Goal: Task Accomplishment & Management: Complete application form

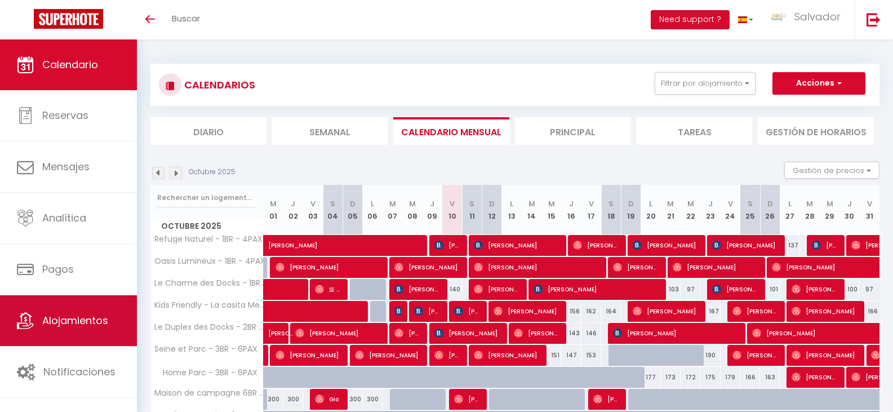
click at [83, 318] on span "Alojamientos" at bounding box center [75, 320] width 66 height 14
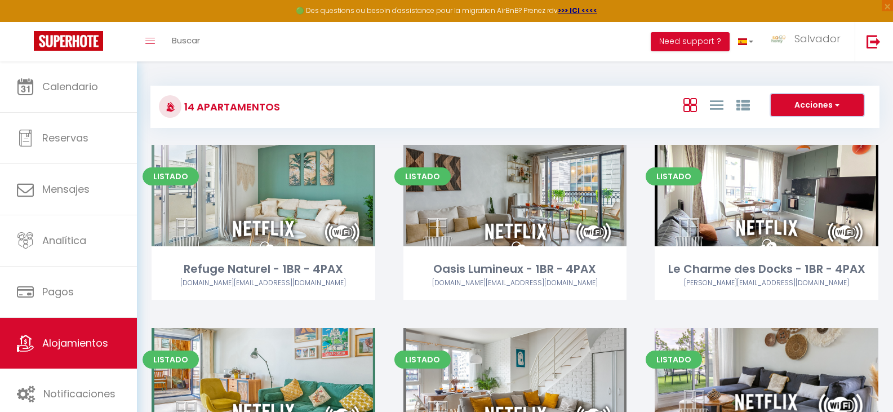
click at [823, 110] on button "Acciones" at bounding box center [817, 105] width 93 height 23
click at [813, 127] on li "Nuevo alojamiento" at bounding box center [811, 128] width 103 height 12
select select "3"
select select "2"
select select "1"
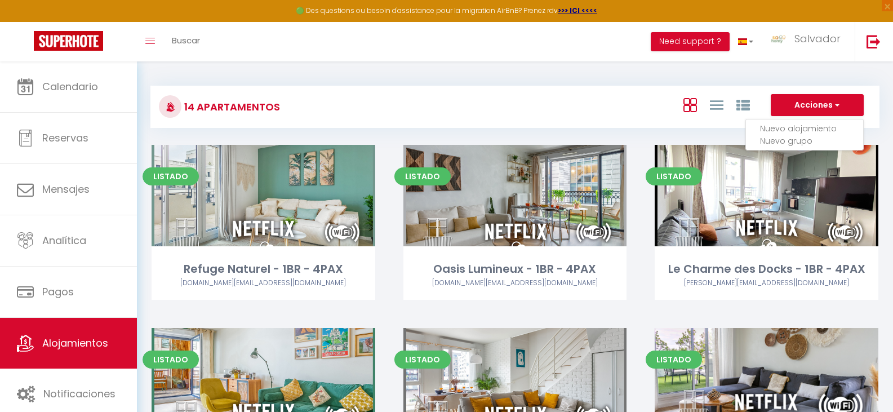
select select "1"
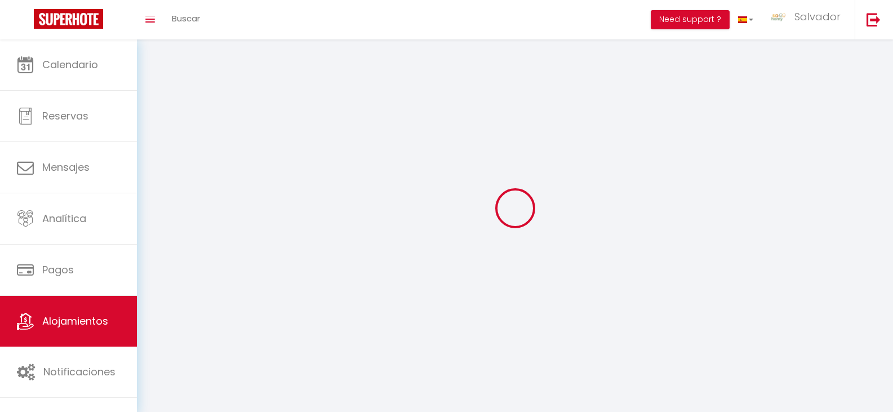
select select
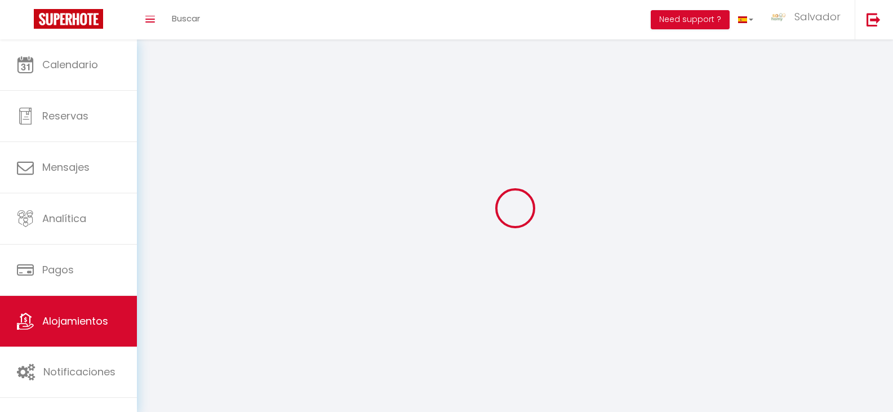
checkbox input "false"
select select
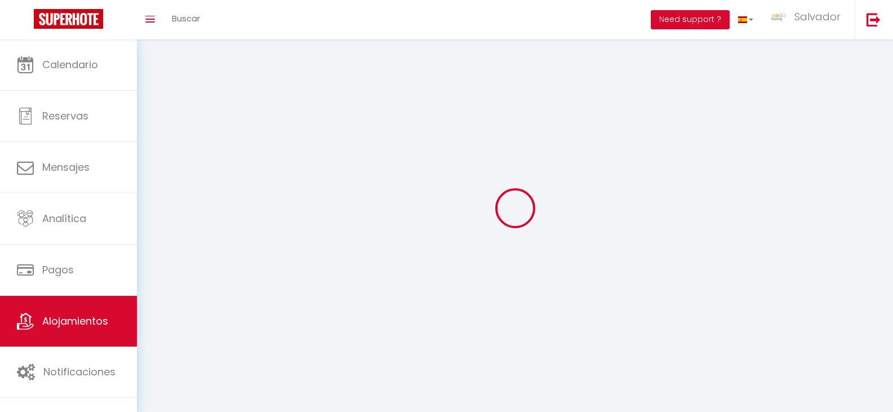
select select
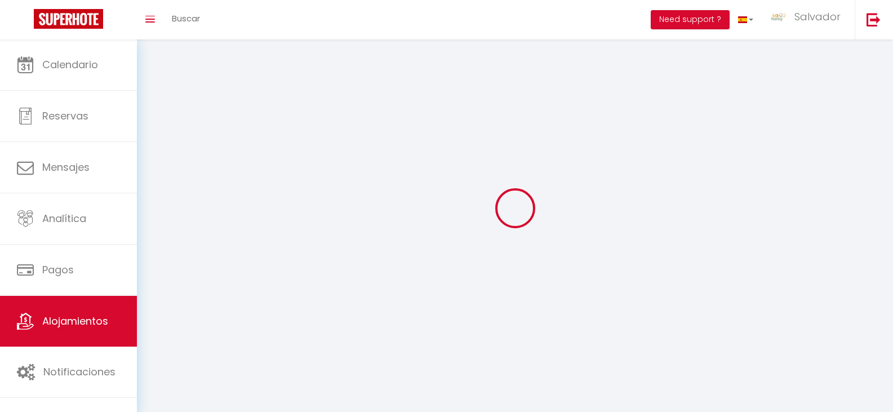
select select
checkbox input "false"
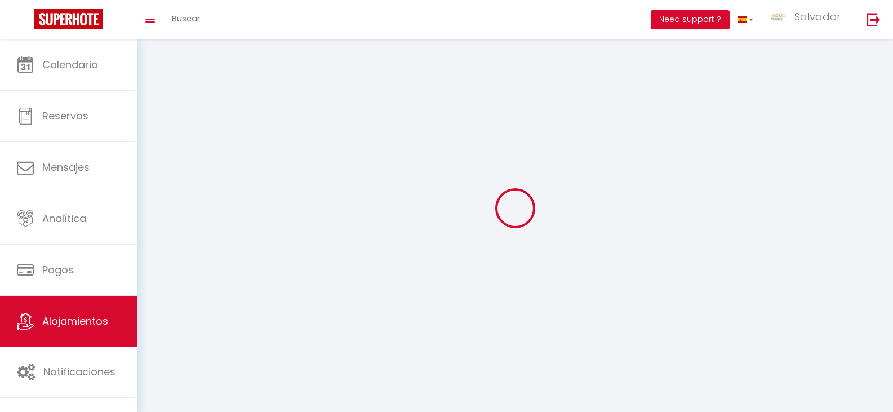
select select
select select "28"
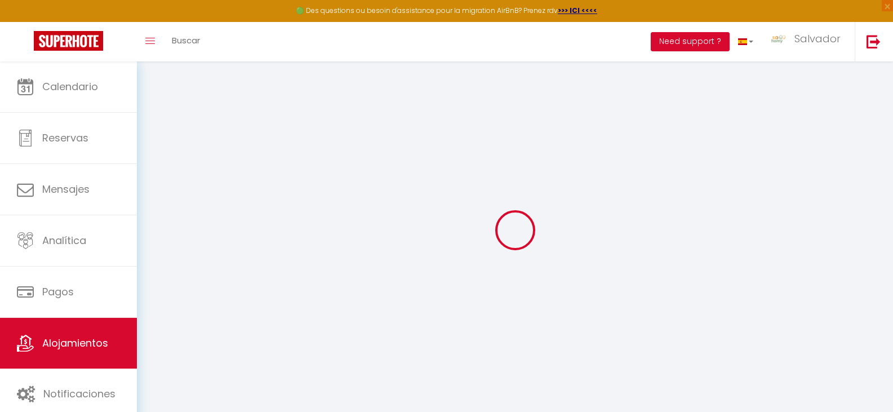
select select
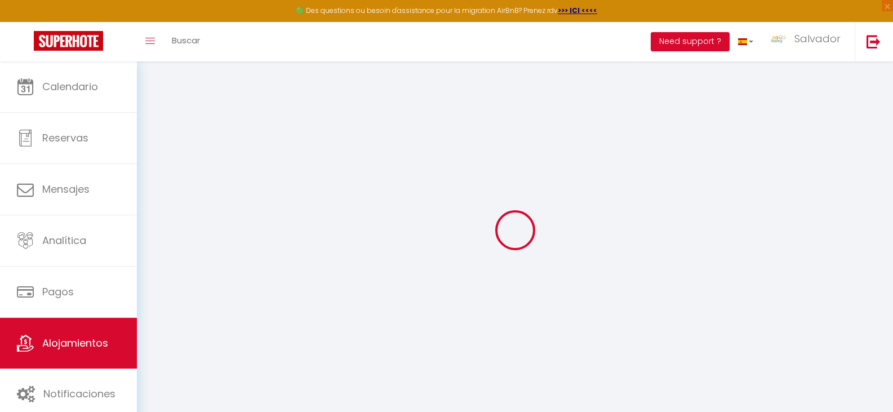
select select
checkbox input "false"
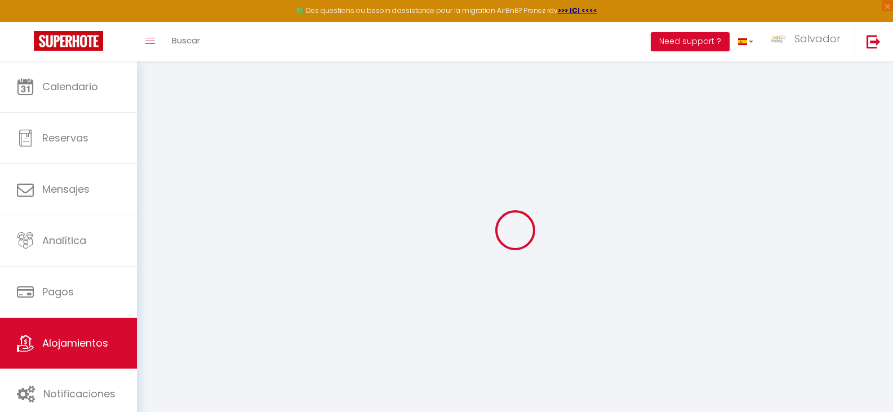
select select
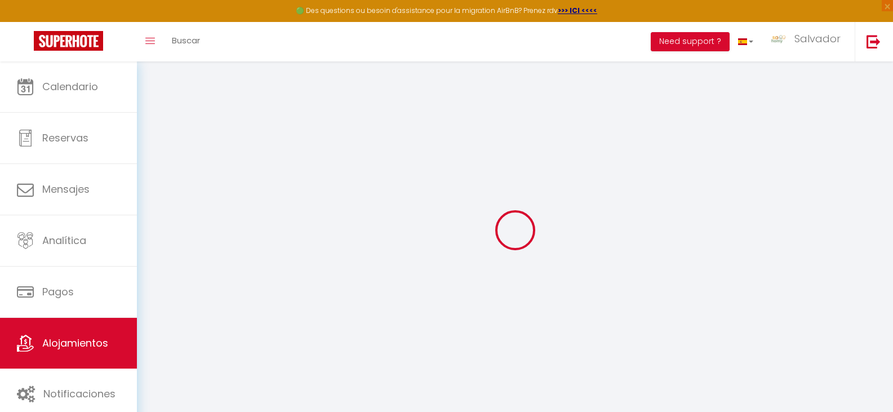
select select
checkbox input "false"
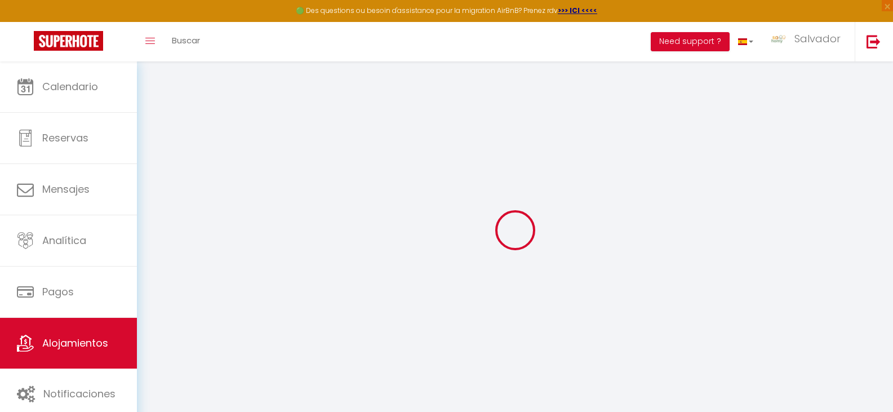
checkbox input "false"
select select
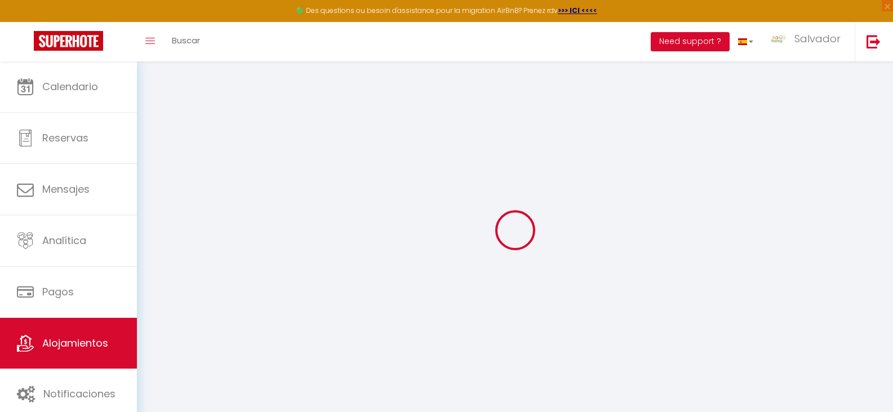
select select
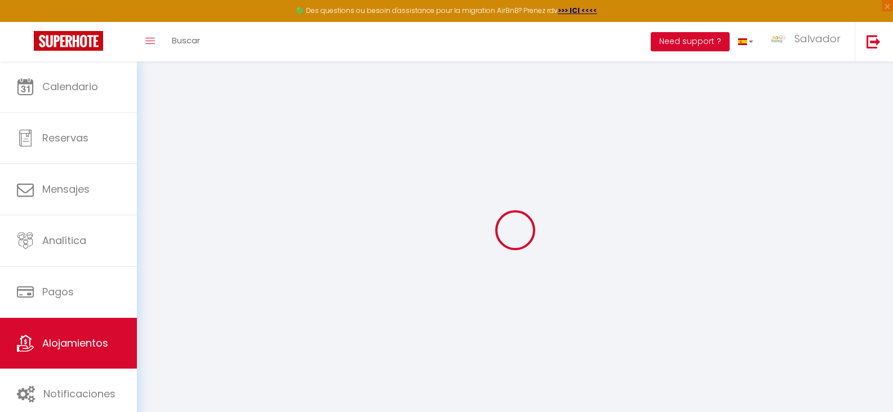
checkbox input "false"
select select
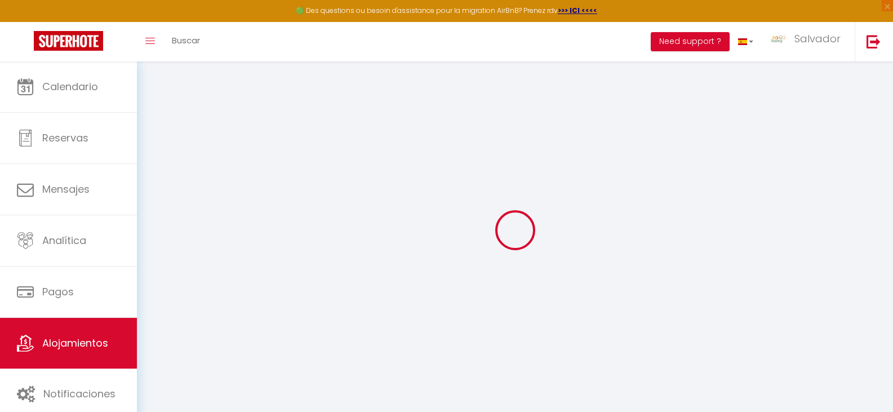
select select
checkbox input "false"
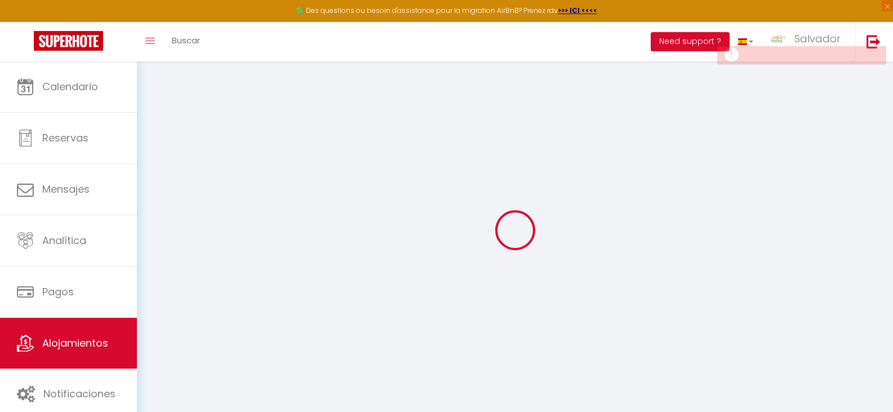
checkbox input "false"
select select
select select "15:00"
select select "23:45"
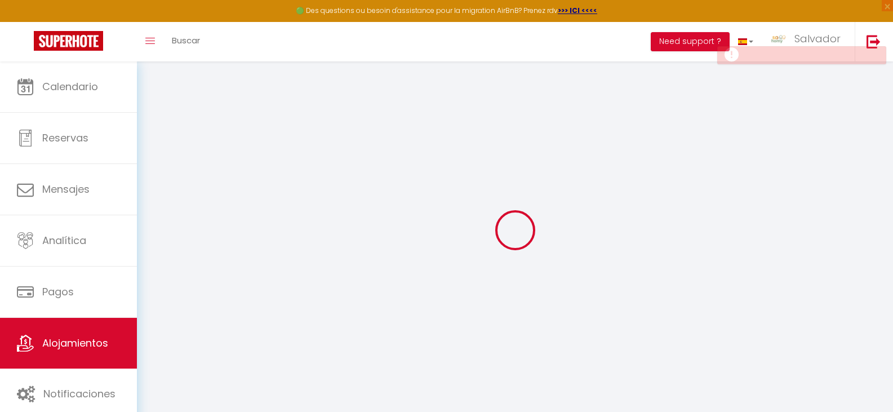
select select "11:00"
select select "30"
select select "120"
select select
checkbox input "false"
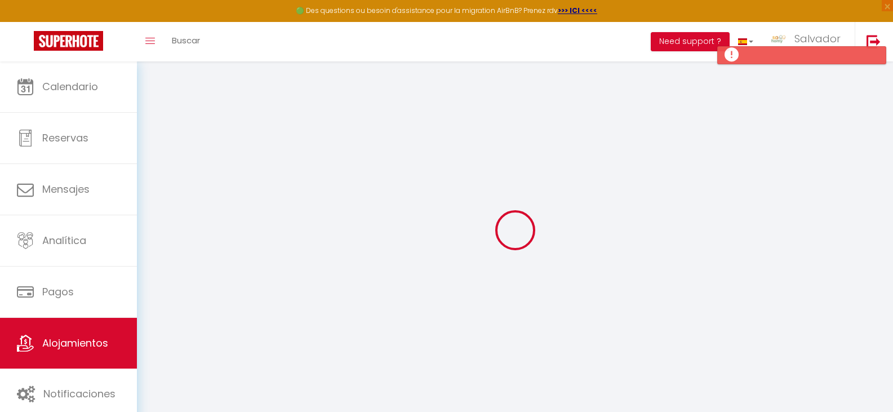
checkbox input "false"
select select
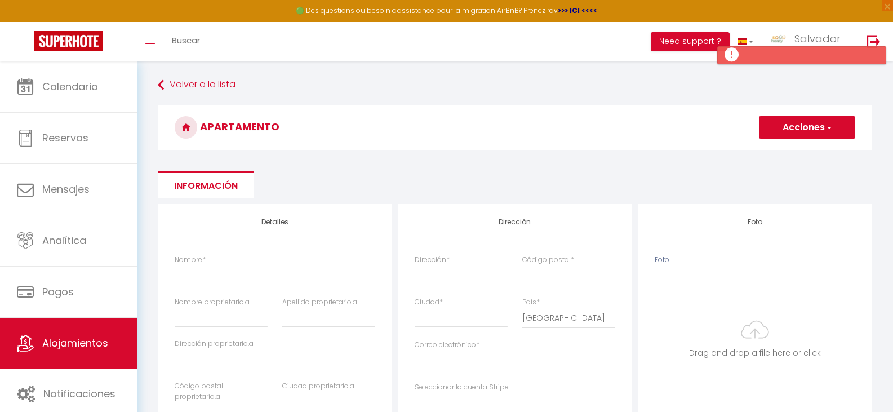
click at [481, 107] on h3 "APARTAMENTO" at bounding box center [515, 127] width 715 height 45
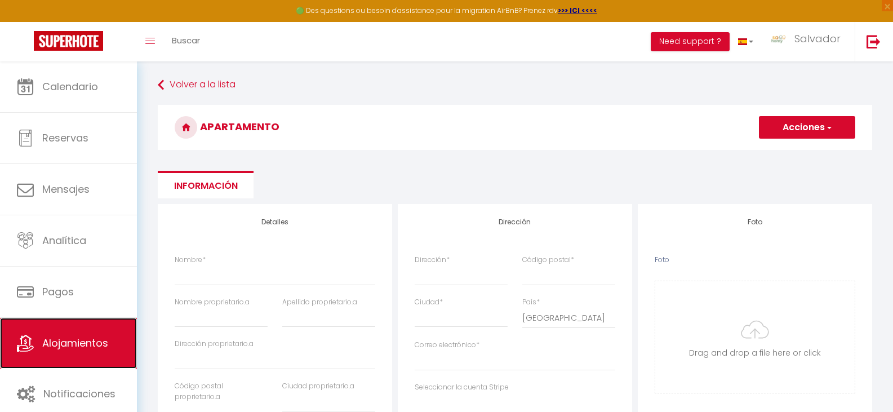
click at [69, 335] on link "Alojamientos" at bounding box center [68, 343] width 137 height 51
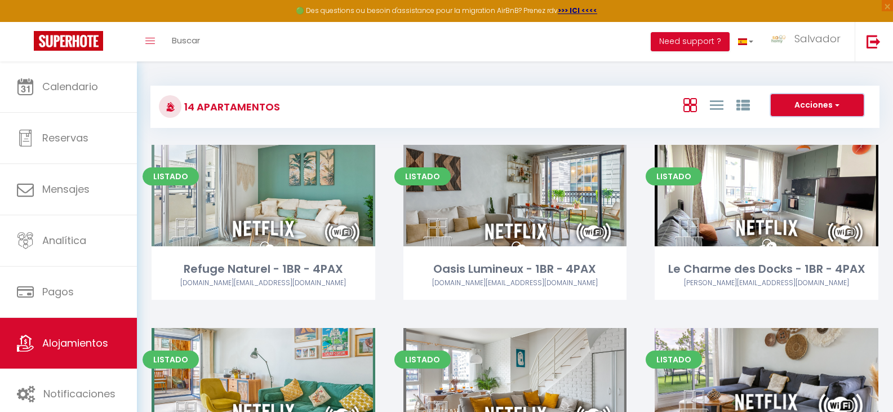
click at [805, 104] on button "Acciones" at bounding box center [817, 105] width 93 height 23
click at [794, 129] on li "Nuevo alojamiento" at bounding box center [811, 128] width 103 height 12
select select "3"
select select "2"
select select "1"
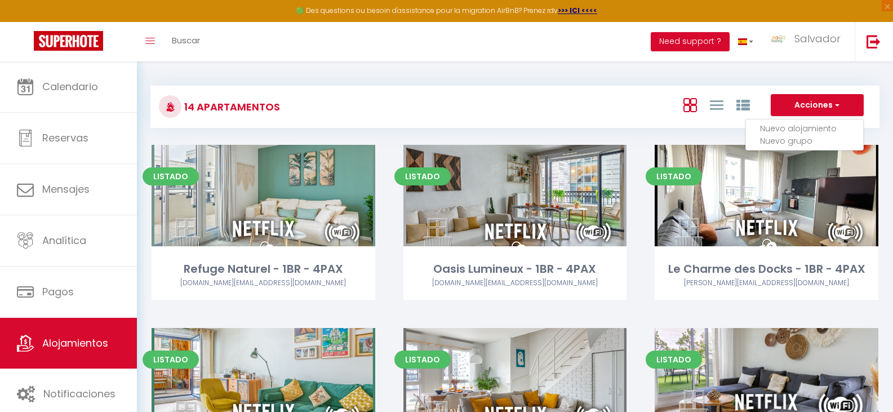
select select "1"
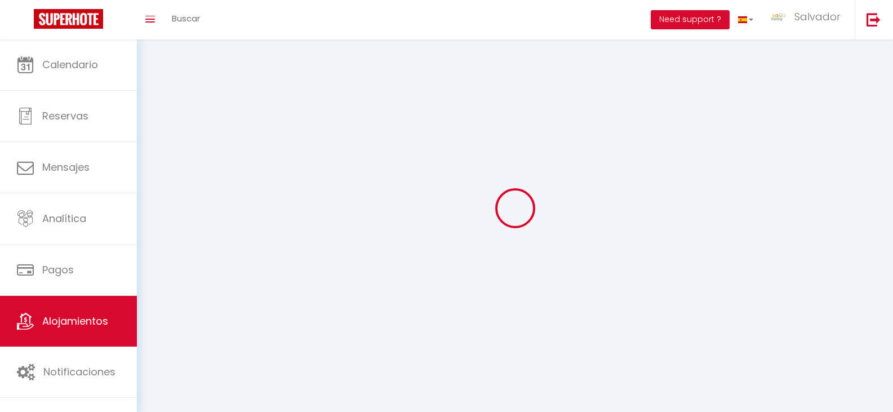
select select
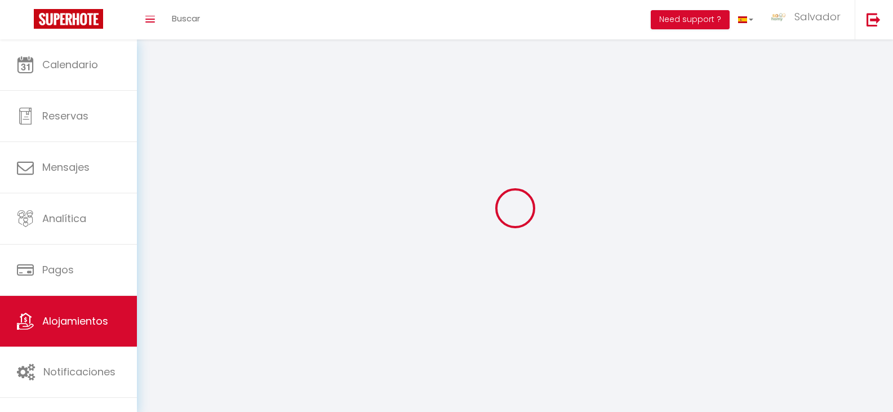
checkbox input "false"
select select
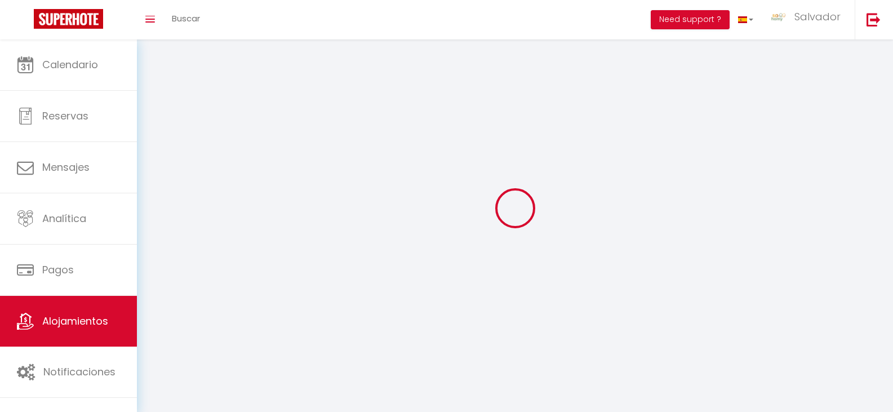
select select
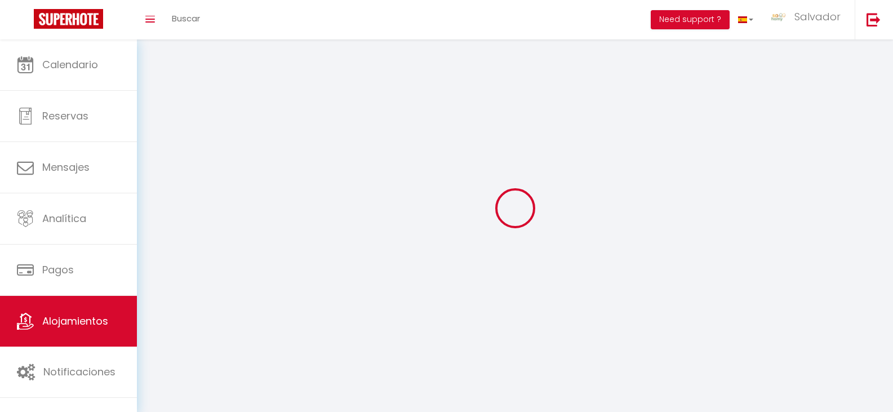
select select
checkbox input "false"
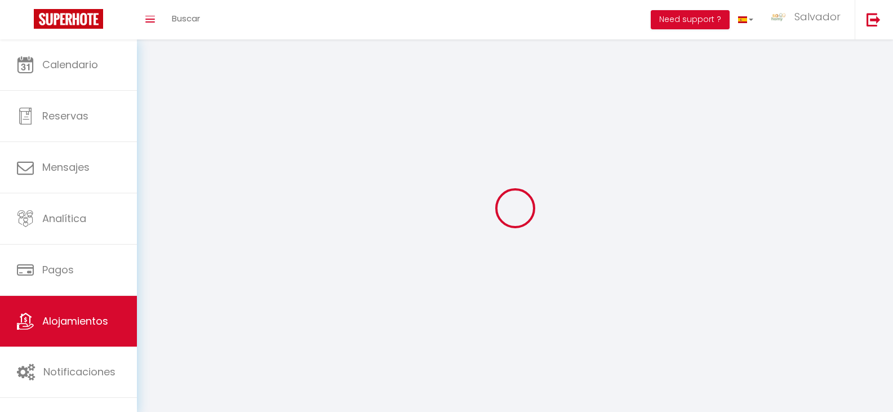
checkbox input "false"
select select
select select "1"
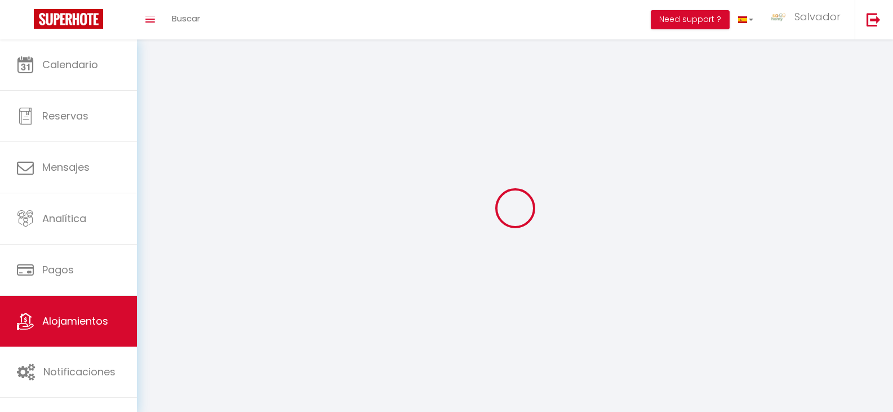
select select
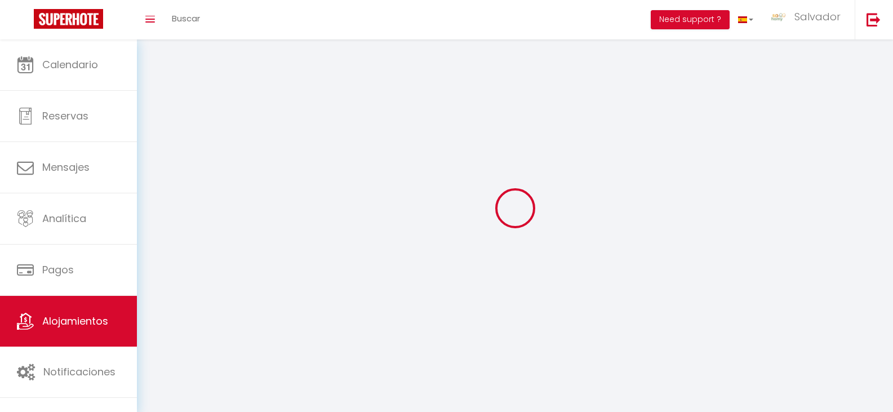
select select
checkbox input "false"
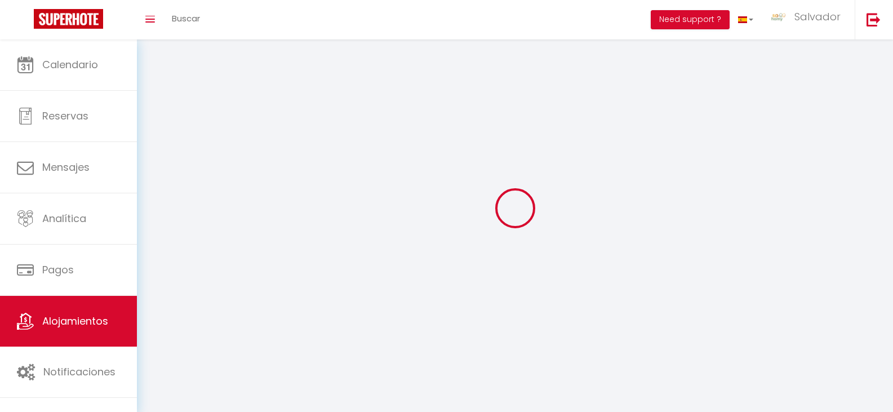
checkbox input "false"
select select
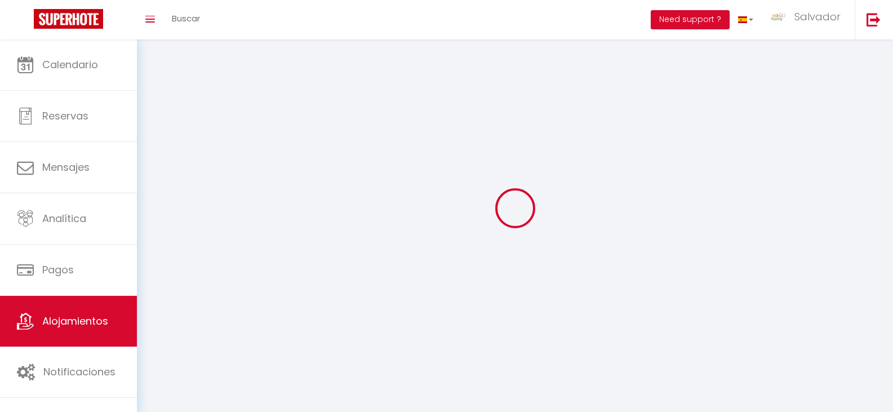
select select
checkbox input "false"
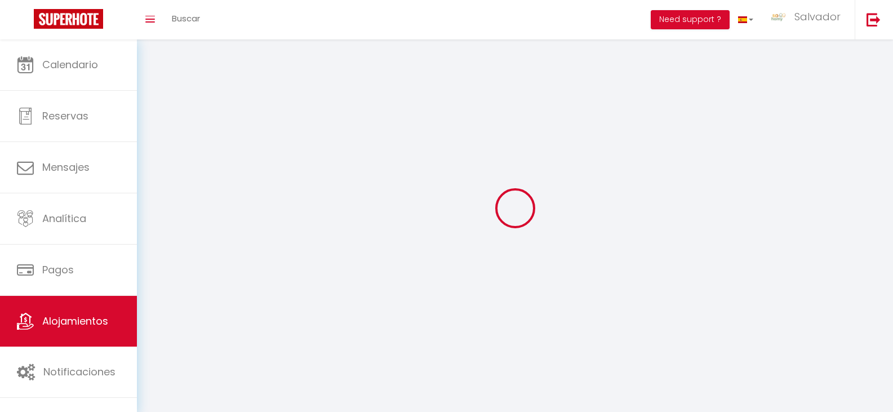
checkbox input "false"
select select
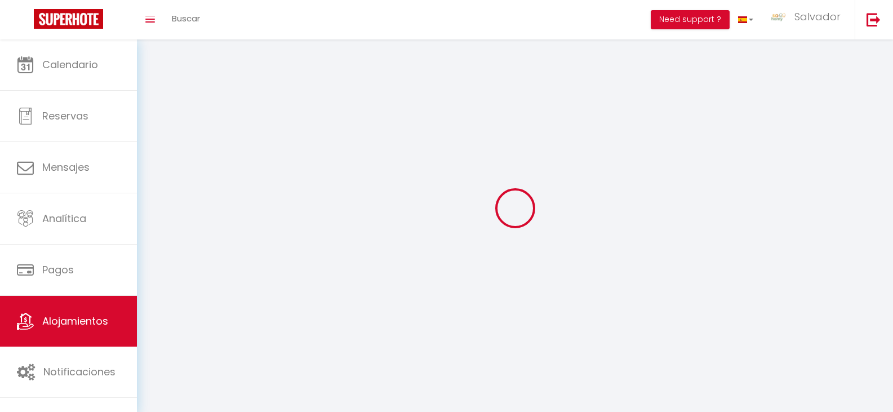
select select "28"
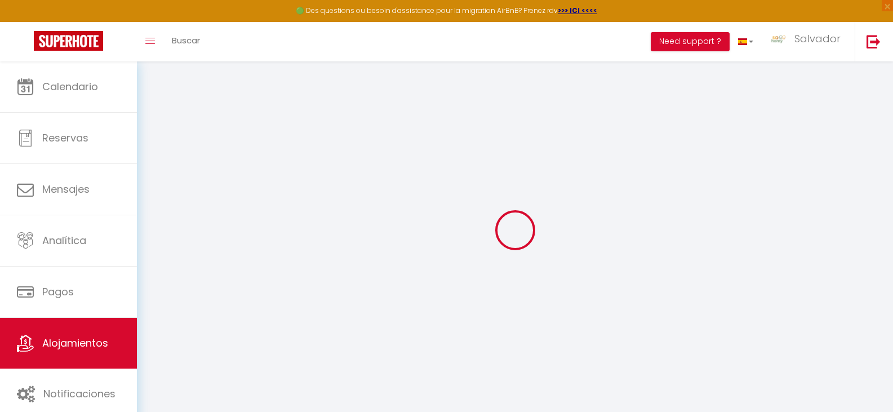
select select
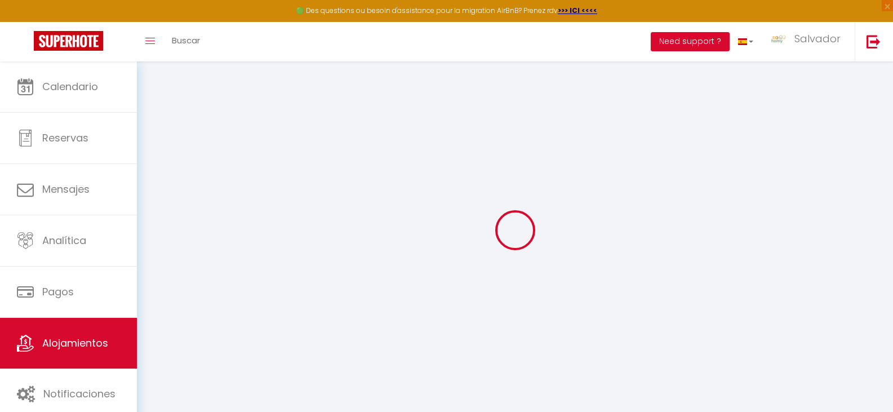
select select
checkbox input "false"
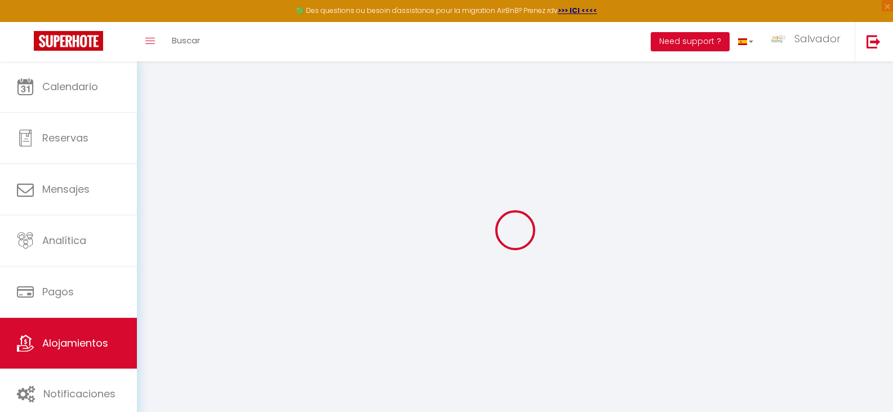
select select
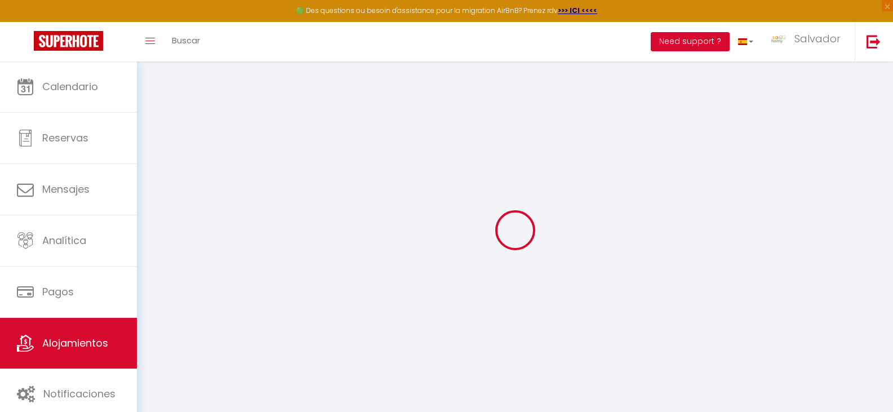
select select
checkbox input "false"
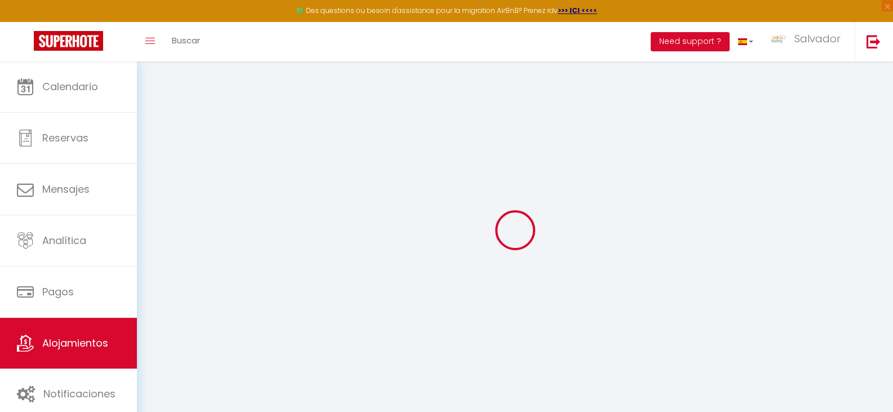
checkbox input "false"
select select
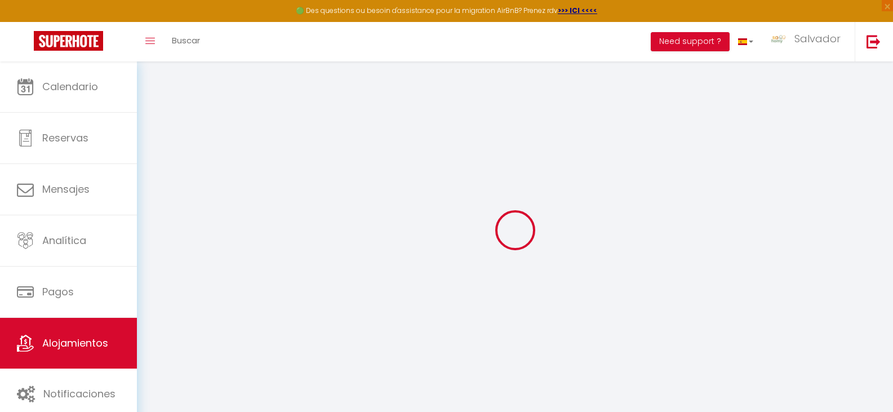
checkbox input "false"
select select
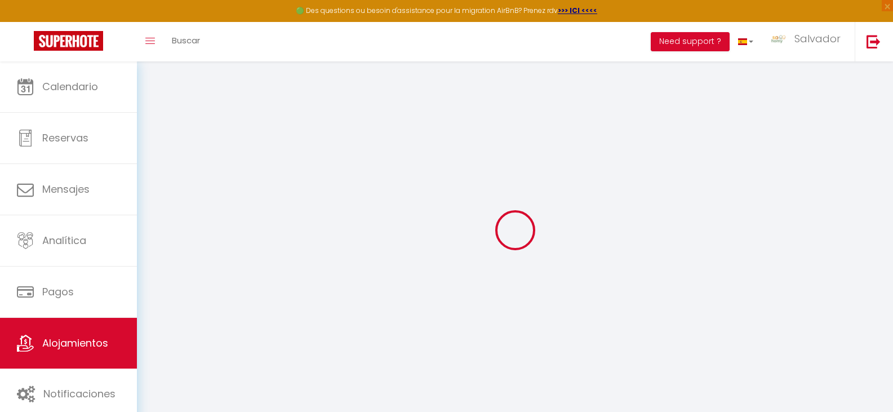
select select
select select "15:00"
select select "23:45"
select select "11:00"
select select "30"
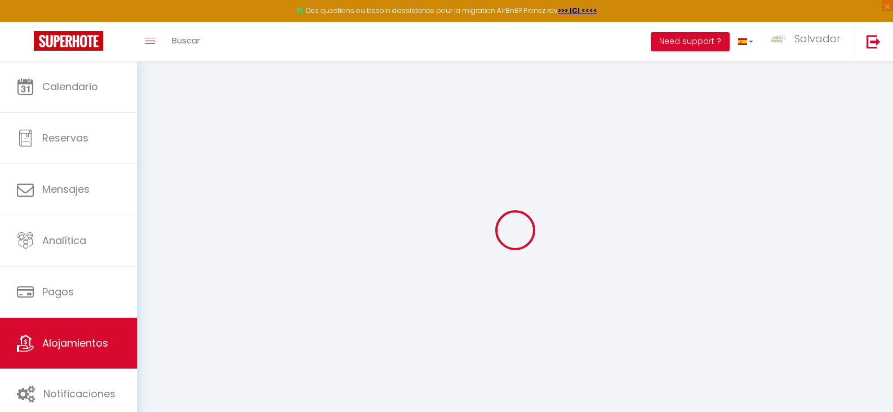
select select "120"
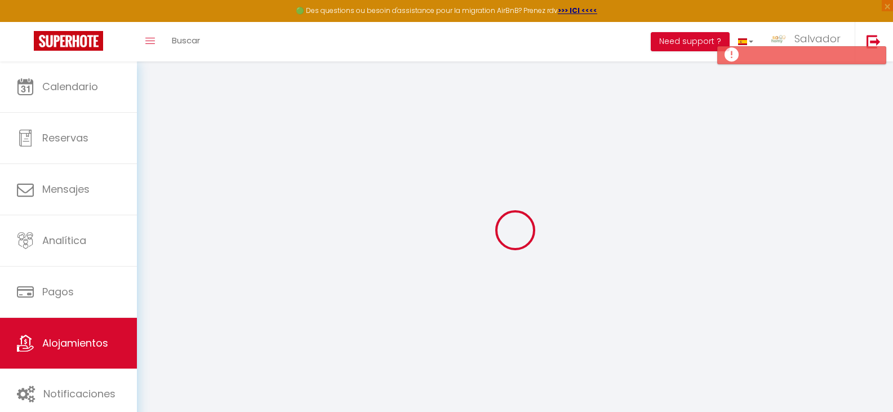
select select
checkbox input "false"
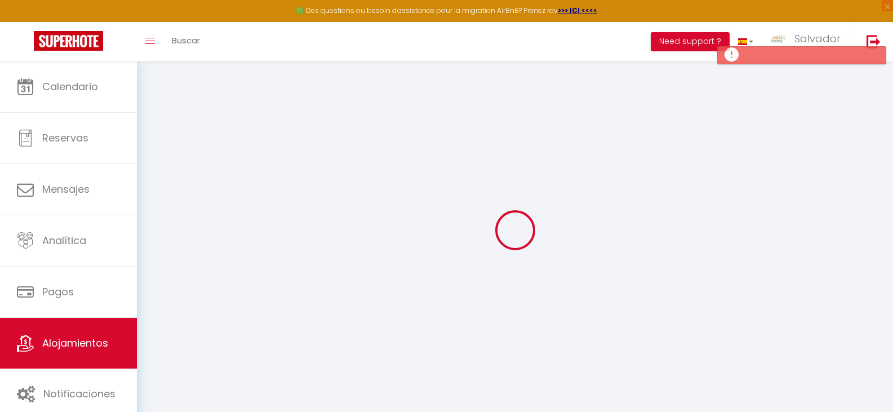
select select
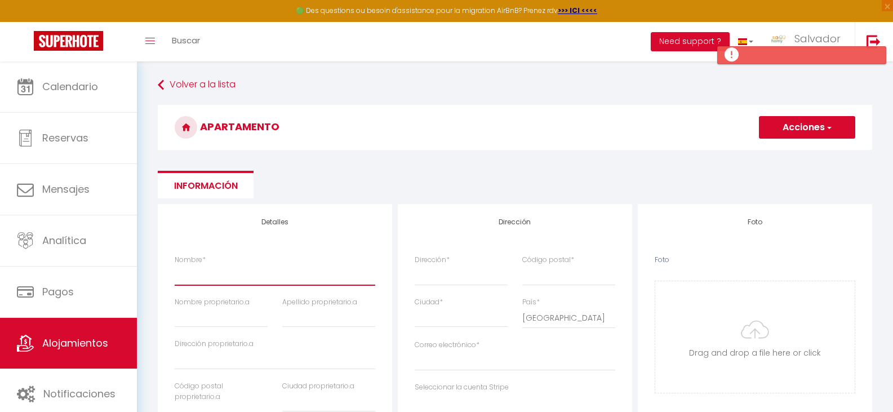
click at [238, 275] on input "Nombre *" at bounding box center [275, 275] width 201 height 20
click at [352, 265] on input "Nombre *" at bounding box center [275, 275] width 201 height 20
